Goal: Information Seeking & Learning: Find specific fact

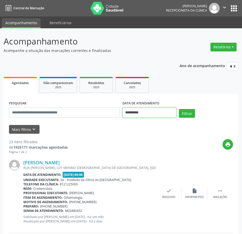
click at [132, 112] on input "**********" at bounding box center [149, 112] width 54 height 10
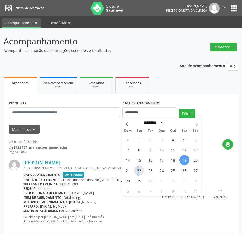
click at [138, 169] on span "22" at bounding box center [139, 170] width 10 height 10
type input "**********"
click at [138, 169] on span "22" at bounding box center [139, 170] width 10 height 10
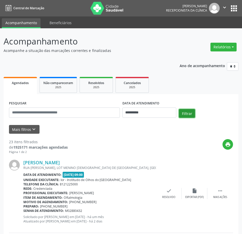
click at [190, 111] on button "Filtrar" at bounding box center [187, 113] width 16 height 9
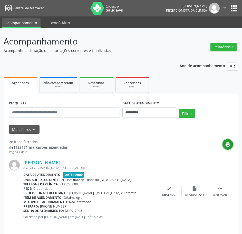
click at [229, 140] on button "print" at bounding box center [228, 144] width 11 height 11
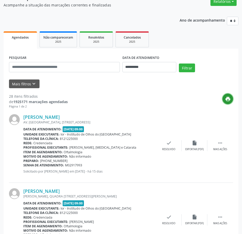
scroll to position [51, 0]
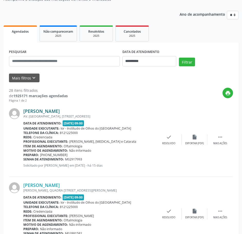
click at [37, 109] on link "[PERSON_NAME]" at bounding box center [41, 111] width 36 height 6
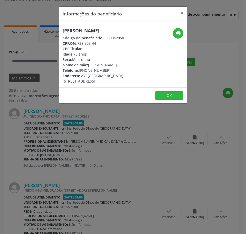
click at [70, 28] on h5 "[PERSON_NAME]" at bounding box center [102, 30] width 78 height 5
copy div "[PERSON_NAME]"
drag, startPoint x: 97, startPoint y: 43, endPoint x: 71, endPoint y: 43, distance: 25.4
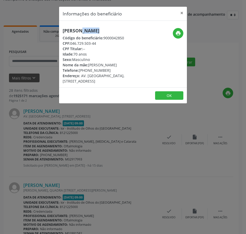
click at [71, 43] on div "CPF: 046.729.503-44" at bounding box center [102, 43] width 78 height 5
copy div "046.729.503-44"
click at [31, 58] on div "Informações do beneficiário × [PERSON_NAME] Código do beneficiário: 9000042850 …" at bounding box center [123, 117] width 246 height 234
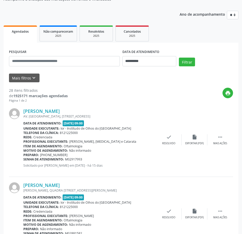
drag, startPoint x: 83, startPoint y: 160, endPoint x: 24, endPoint y: 158, distance: 59.0
click at [24, 158] on div "Senha de atendimento: M02917993" at bounding box center [89, 159] width 133 height 4
copy div "Senha de atendimento: M02917993"
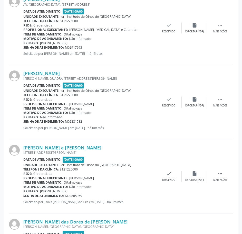
scroll to position [180, 0]
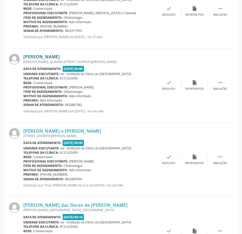
click at [60, 56] on link "[PERSON_NAME]" at bounding box center [41, 57] width 36 height 6
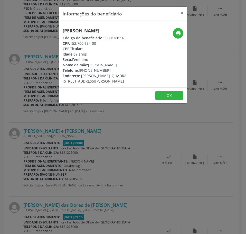
click at [72, 30] on h5 "[PERSON_NAME]" at bounding box center [102, 30] width 78 height 5
copy div "[PERSON_NAME]"
click at [17, 52] on div "Informações do beneficiário × [PERSON_NAME] Código do beneficiário: 9000140116 …" at bounding box center [123, 117] width 246 height 234
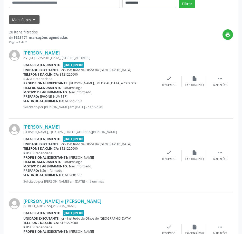
scroll to position [103, 0]
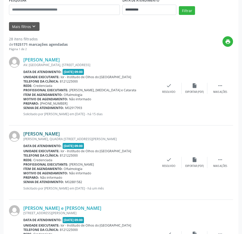
click at [60, 134] on link "[PERSON_NAME]" at bounding box center [41, 134] width 36 height 6
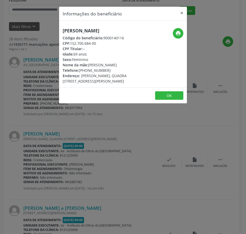
drag, startPoint x: 96, startPoint y: 43, endPoint x: 71, endPoint y: 44, distance: 24.9
click at [71, 44] on div "CPF: 152.700.684-00" at bounding box center [102, 43] width 78 height 5
copy div "152.700.684-00"
click at [104, 177] on div "Informações do beneficiário × [PERSON_NAME] Código do beneficiário: 9000140116 …" at bounding box center [123, 117] width 246 height 234
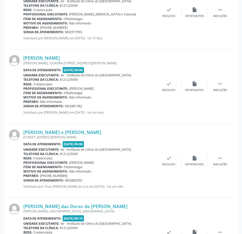
scroll to position [205, 0]
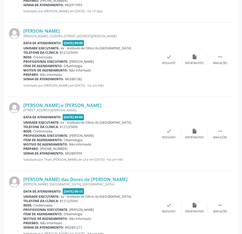
drag, startPoint x: 84, startPoint y: 78, endPoint x: 24, endPoint y: 79, distance: 60.3
click at [24, 79] on div "Senha de atendimento: M02881582" at bounding box center [89, 79] width 133 height 4
copy div "Senha de atendimento: M02881582"
click at [69, 180] on link "[PERSON_NAME] das Dores de [PERSON_NAME]" at bounding box center [75, 179] width 104 height 6
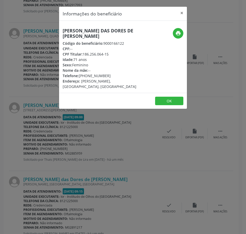
click at [87, 30] on h5 "[PERSON_NAME] das Dores de [PERSON_NAME]" at bounding box center [102, 33] width 78 height 11
copy div "[PERSON_NAME] das Dores de [PERSON_NAME]"
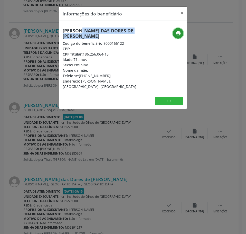
click at [177, 30] on button "print" at bounding box center [178, 33] width 11 height 11
drag, startPoint x: 107, startPoint y: 75, endPoint x: 80, endPoint y: 76, distance: 27.8
click at [80, 76] on div "Telefone: [PHONE_NUMBER]" at bounding box center [102, 75] width 78 height 5
copy div "[PHONE_NUMBER]"
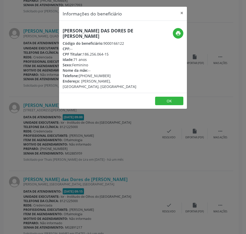
click at [37, 85] on div "Informações do beneficiário × [PERSON_NAME] das Dores de [PERSON_NAME] Código d…" at bounding box center [123, 117] width 246 height 234
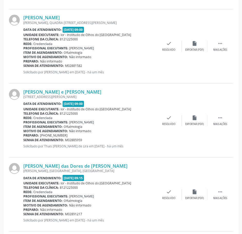
scroll to position [231, 0]
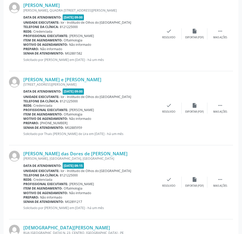
drag, startPoint x: 82, startPoint y: 201, endPoint x: 23, endPoint y: 201, distance: 59.3
click at [23, 202] on div "Senha de atendimento: M02891217" at bounding box center [89, 201] width 133 height 4
copy div "Senha de atendimento: M02891217"
click at [50, 81] on link "[PERSON_NAME] e [PERSON_NAME]" at bounding box center [62, 79] width 78 height 6
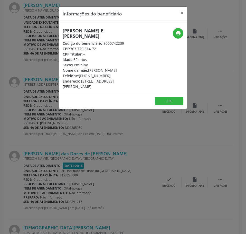
click at [71, 30] on h5 "[PERSON_NAME] e [PERSON_NAME]" at bounding box center [102, 33] width 78 height 11
drag, startPoint x: 97, startPoint y: 45, endPoint x: 71, endPoint y: 44, distance: 26.2
click at [71, 46] on div "CPF: 363.779.614-72" at bounding box center [102, 48] width 78 height 5
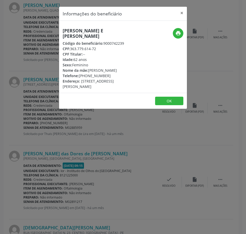
click at [56, 152] on div "Informações do beneficiário × [PERSON_NAME] e [PERSON_NAME] Código do beneficiá…" at bounding box center [123, 117] width 246 height 234
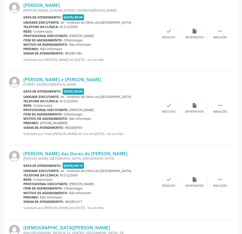
drag, startPoint x: 84, startPoint y: 128, endPoint x: 24, endPoint y: 127, distance: 59.8
click at [24, 127] on div "Senha de atendimento: M02885959" at bounding box center [89, 127] width 133 height 4
click at [67, 78] on link "[PERSON_NAME] e [PERSON_NAME]" at bounding box center [62, 79] width 78 height 6
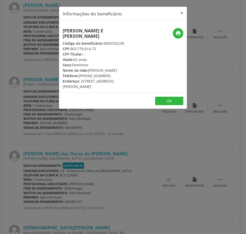
click at [43, 76] on div "Informações do beneficiário × [PERSON_NAME] e [PERSON_NAME] Código do beneficiá…" at bounding box center [123, 117] width 246 height 234
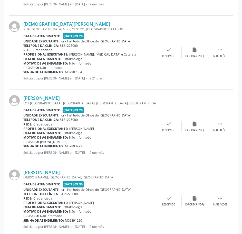
scroll to position [436, 0]
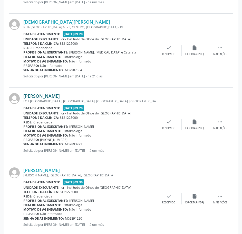
click at [60, 96] on link "[PERSON_NAME]" at bounding box center [41, 96] width 36 height 6
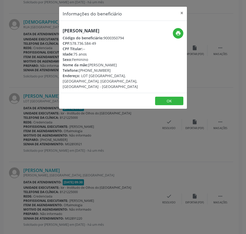
click at [74, 33] on h5 "[PERSON_NAME]" at bounding box center [102, 30] width 78 height 5
drag, startPoint x: 98, startPoint y: 49, endPoint x: 71, endPoint y: 48, distance: 27.0
click at [71, 46] on div "CPF: 578.736.584-49" at bounding box center [102, 43] width 78 height 5
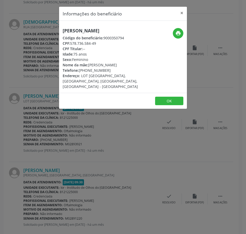
click at [67, 123] on div "Informações do beneficiário × [PERSON_NAME] Código do beneficiário: 9000350794 …" at bounding box center [123, 117] width 246 height 234
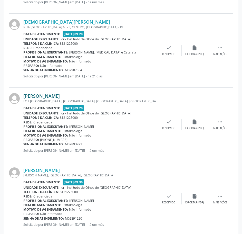
click at [44, 95] on link "[PERSON_NAME]" at bounding box center [41, 96] width 36 height 6
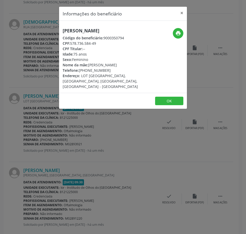
drag, startPoint x: 19, startPoint y: 171, endPoint x: 23, endPoint y: 169, distance: 4.4
click at [23, 169] on div "Informações do beneficiário × [PERSON_NAME] Código do beneficiário: 9000350794 …" at bounding box center [123, 117] width 246 height 234
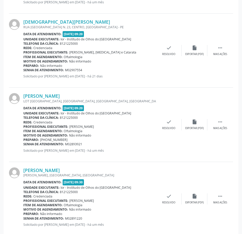
drag, startPoint x: 82, startPoint y: 145, endPoint x: 24, endPoint y: 144, distance: 58.3
click at [24, 144] on div "Senha de atendimento: M02893921" at bounding box center [89, 144] width 133 height 4
click at [51, 22] on link "[DEMOGRAPHIC_DATA][PERSON_NAME]" at bounding box center [66, 22] width 87 height 6
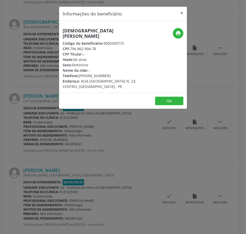
click at [71, 31] on h5 "[DEMOGRAPHIC_DATA][PERSON_NAME]" at bounding box center [102, 33] width 78 height 11
click at [42, 142] on div "Informações do beneficiário × [DEMOGRAPHIC_DATA][PERSON_NAME] Código do benefic…" at bounding box center [123, 117] width 246 height 234
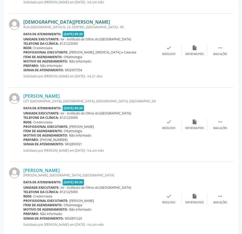
click at [47, 21] on link "[DEMOGRAPHIC_DATA][PERSON_NAME]" at bounding box center [66, 22] width 87 height 6
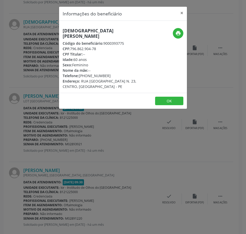
drag, startPoint x: 96, startPoint y: 43, endPoint x: 71, endPoint y: 43, distance: 24.9
click at [71, 46] on div "CPF: 796.862.904-78" at bounding box center [102, 48] width 78 height 5
drag, startPoint x: 32, startPoint y: 60, endPoint x: 47, endPoint y: 57, distance: 15.7
click at [32, 60] on div "Informações do beneficiário × [DEMOGRAPHIC_DATA][PERSON_NAME] Código do benefic…" at bounding box center [123, 117] width 246 height 234
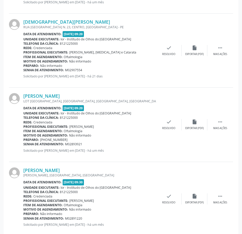
drag, startPoint x: 83, startPoint y: 69, endPoint x: 24, endPoint y: 71, distance: 59.6
click at [24, 71] on div "Senha de atendimento: M02907554" at bounding box center [89, 70] width 133 height 4
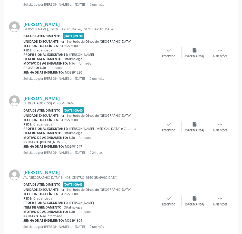
scroll to position [590, 0]
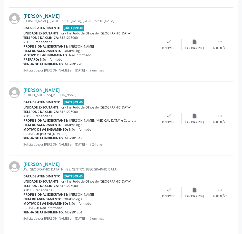
click at [57, 16] on link "[PERSON_NAME]" at bounding box center [41, 16] width 36 height 6
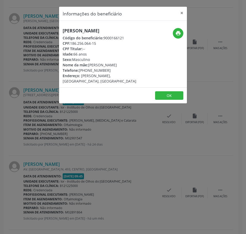
click at [75, 31] on h5 "[PERSON_NAME]" at bounding box center [102, 30] width 78 height 5
drag, startPoint x: 98, startPoint y: 43, endPoint x: 70, endPoint y: 42, distance: 28.0
click at [70, 42] on div "CPF: 186.256.064-15" at bounding box center [102, 43] width 78 height 5
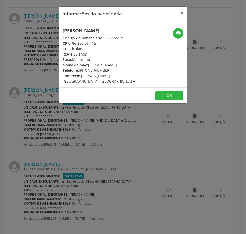
click at [33, 62] on div "Informações do beneficiário × [PERSON_NAME] Código do beneficiário: 9000166121 …" at bounding box center [123, 117] width 246 height 234
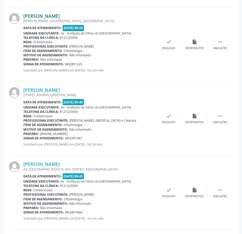
click at [58, 14] on link "[PERSON_NAME]" at bounding box center [41, 16] width 36 height 6
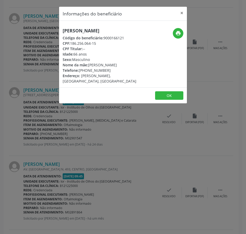
drag, startPoint x: 98, startPoint y: 43, endPoint x: 70, endPoint y: 42, distance: 28.3
click at [70, 42] on div "CPF: 186.256.064-15" at bounding box center [102, 43] width 78 height 5
click at [41, 38] on div "Informações do beneficiário × [PERSON_NAME] Código do beneficiário: 9000166121 …" at bounding box center [123, 117] width 246 height 234
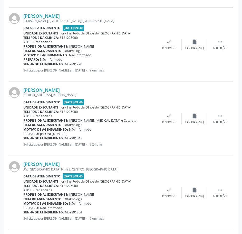
drag, startPoint x: 82, startPoint y: 63, endPoint x: 23, endPoint y: 64, distance: 59.6
click at [23, 64] on div "[PERSON_NAME] [GEOGRAPHIC_DATA], [GEOGRAPHIC_DATA], [GEOGRAPHIC_DATA] Data de a…" at bounding box center [121, 45] width 224 height 74
click at [23, 64] on div at bounding box center [16, 44] width 14 height 63
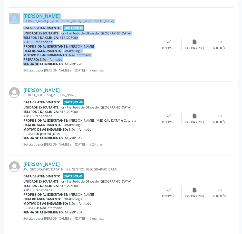
drag, startPoint x: 22, startPoint y: 64, endPoint x: 35, endPoint y: 65, distance: 13.1
click at [35, 65] on div "[PERSON_NAME] [GEOGRAPHIC_DATA], [GEOGRAPHIC_DATA], [GEOGRAPHIC_DATA] Data de a…" at bounding box center [121, 45] width 224 height 74
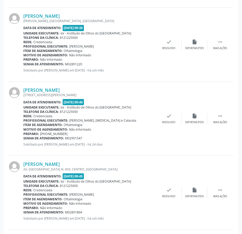
drag, startPoint x: 40, startPoint y: 65, endPoint x: 65, endPoint y: 64, distance: 25.2
click at [40, 66] on b "Senha de atendimento:" at bounding box center [43, 64] width 41 height 4
drag, startPoint x: 82, startPoint y: 64, endPoint x: 24, endPoint y: 65, distance: 57.8
click at [24, 65] on div "Senha de atendimento: M02891220" at bounding box center [89, 64] width 133 height 4
click at [52, 164] on link "[PERSON_NAME]" at bounding box center [41, 164] width 36 height 6
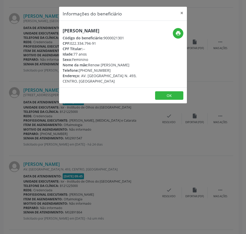
click at [80, 30] on h5 "[PERSON_NAME]" at bounding box center [102, 30] width 78 height 5
drag, startPoint x: 97, startPoint y: 44, endPoint x: 70, endPoint y: 44, distance: 26.4
click at [70, 44] on div "CPF: 022.334.794-91" at bounding box center [102, 43] width 78 height 5
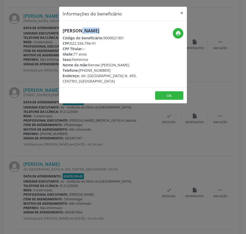
drag, startPoint x: 108, startPoint y: 71, endPoint x: 80, endPoint y: 70, distance: 27.5
click at [80, 70] on div "Telefone: [PHONE_NUMBER]" at bounding box center [102, 69] width 78 height 5
click at [177, 31] on icon "print" at bounding box center [178, 33] width 6 height 6
click at [33, 97] on div "Informações do beneficiário × [PERSON_NAME] Código do beneficiário: 9000021301 …" at bounding box center [123, 117] width 246 height 234
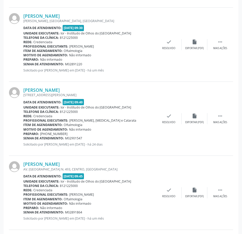
drag, startPoint x: 83, startPoint y: 212, endPoint x: 24, endPoint y: 213, distance: 59.8
click at [24, 213] on div "Senha de atendimento: M02891864" at bounding box center [89, 212] width 133 height 4
click at [53, 166] on link "[PERSON_NAME]" at bounding box center [41, 164] width 36 height 6
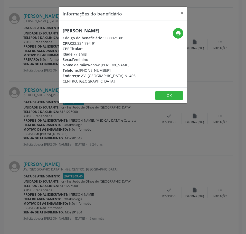
click at [45, 45] on div "Informações do beneficiário × [PERSON_NAME] Código do beneficiário: 9000021301 …" at bounding box center [123, 117] width 246 height 234
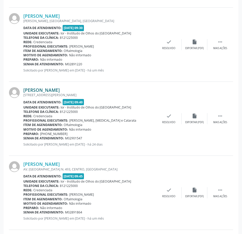
click at [60, 90] on link "[PERSON_NAME]" at bounding box center [41, 90] width 36 height 6
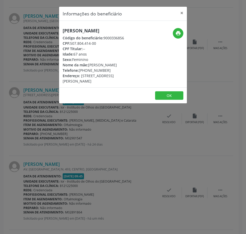
click at [78, 31] on h5 "[PERSON_NAME]" at bounding box center [102, 30] width 78 height 5
drag, startPoint x: 97, startPoint y: 42, endPoint x: 71, endPoint y: 43, distance: 25.2
click at [71, 43] on div "CPF: 507.804.414-00" at bounding box center [102, 43] width 78 height 5
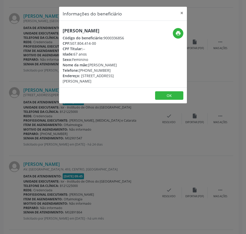
click at [66, 129] on div "Informações do beneficiário × [PERSON_NAME] Código do beneficiário: 9000336856 …" at bounding box center [123, 117] width 246 height 234
